Goal: Find specific page/section

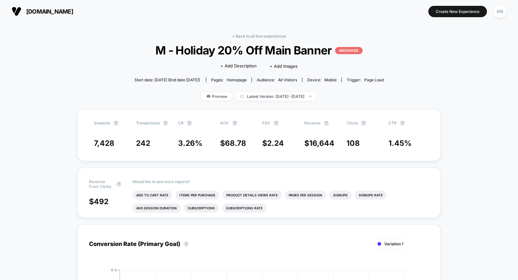
click at [49, 16] on button "[DOMAIN_NAME]" at bounding box center [42, 11] width 65 height 10
